Goal: Browse casually

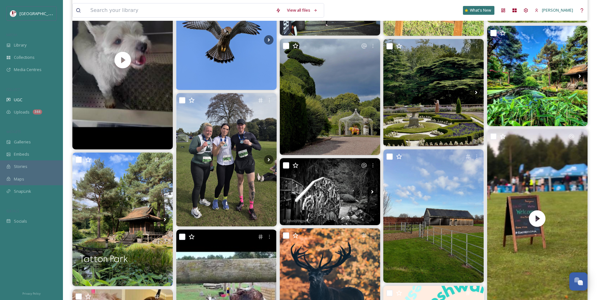
scroll to position [1352, 0]
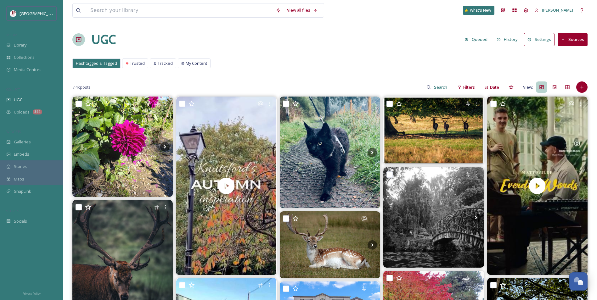
drag, startPoint x: 565, startPoint y: 56, endPoint x: 512, endPoint y: 67, distance: 54.4
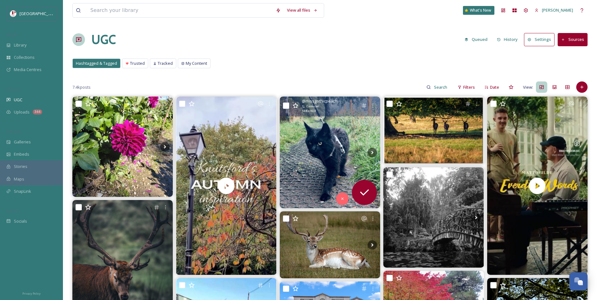
click at [338, 153] on img at bounding box center [330, 153] width 100 height 112
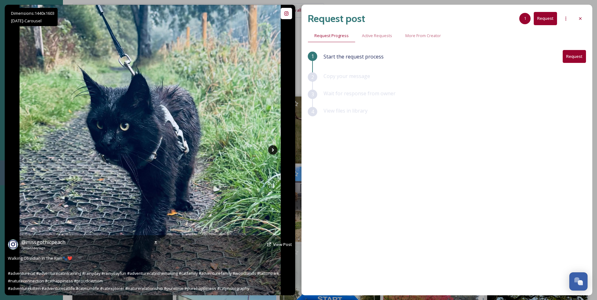
click at [275, 152] on icon at bounding box center [272, 149] width 9 height 9
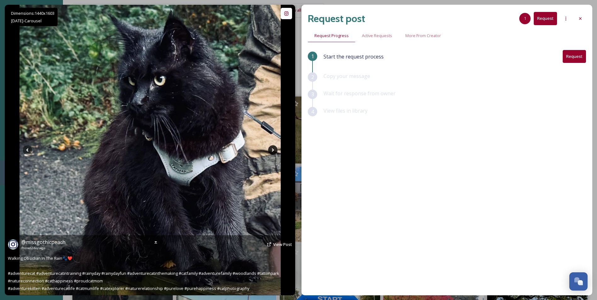
click at [275, 152] on icon at bounding box center [272, 149] width 9 height 9
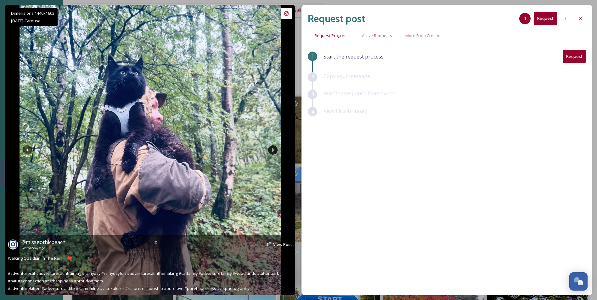
click at [275, 152] on icon at bounding box center [272, 149] width 9 height 9
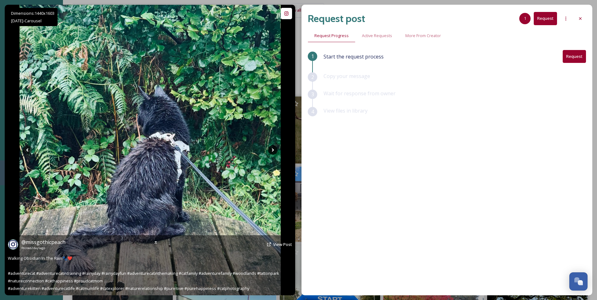
click at [275, 152] on icon at bounding box center [272, 149] width 9 height 9
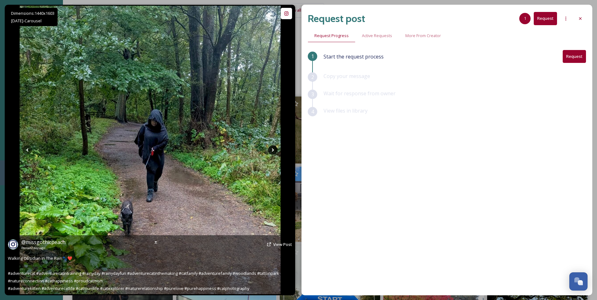
click at [275, 152] on icon at bounding box center [272, 149] width 9 height 9
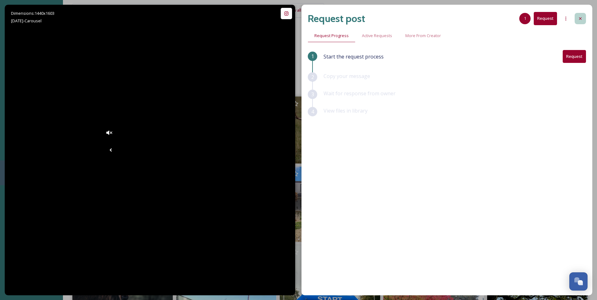
click at [580, 20] on icon at bounding box center [579, 18] width 5 height 5
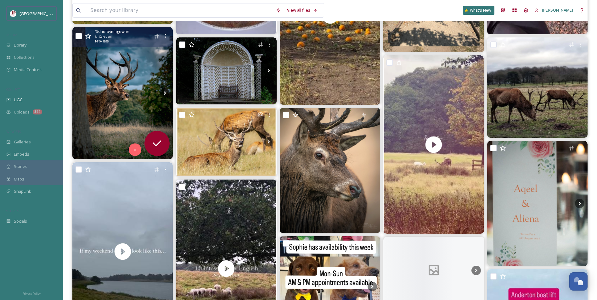
scroll to position [849, 0]
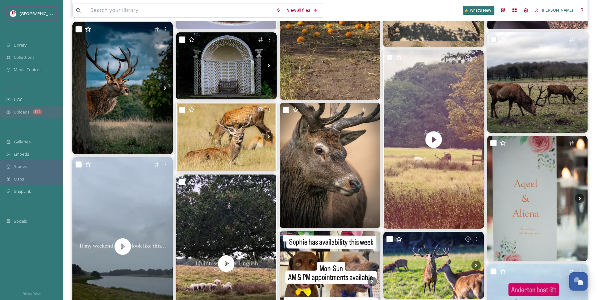
click at [31, 114] on div "Uploads 344" at bounding box center [31, 112] width 63 height 12
